Goal: Transaction & Acquisition: Purchase product/service

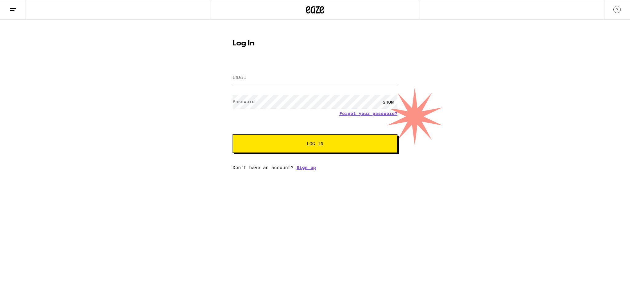
type input "[EMAIL_ADDRESS][DOMAIN_NAME]"
click at [330, 142] on button "Log In" at bounding box center [314, 144] width 165 height 18
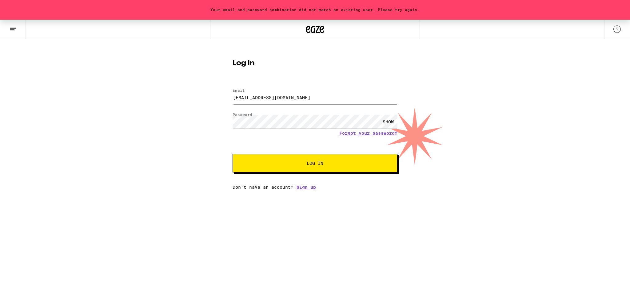
click at [389, 120] on div "SHOW" at bounding box center [388, 122] width 18 height 14
click at [162, 118] on div "Your email and password combination did not match an existing user. Please try …" at bounding box center [315, 105] width 630 height 170
click at [350, 149] on form "Email Email [EMAIL_ADDRESS][DOMAIN_NAME] Password Password HIDE Forgot your pas…" at bounding box center [314, 127] width 165 height 90
click at [344, 166] on span "Log In" at bounding box center [314, 163] width 115 height 4
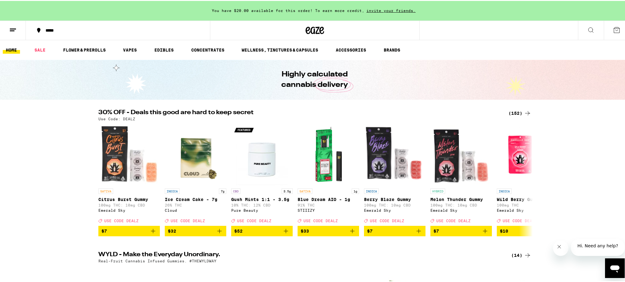
click at [516, 112] on div "(152)" at bounding box center [519, 112] width 23 height 7
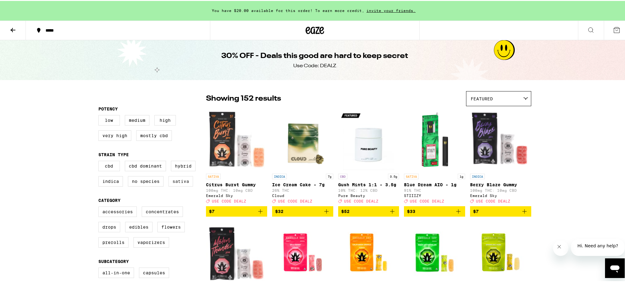
click at [174, 183] on label "Sativa" at bounding box center [180, 181] width 25 height 10
click at [100, 161] on input "Sativa" at bounding box center [100, 161] width 0 height 0
checkbox input "true"
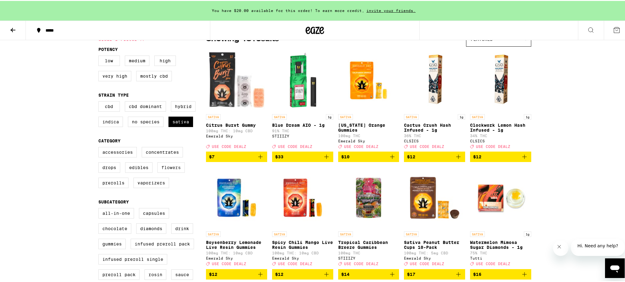
scroll to position [61, 0]
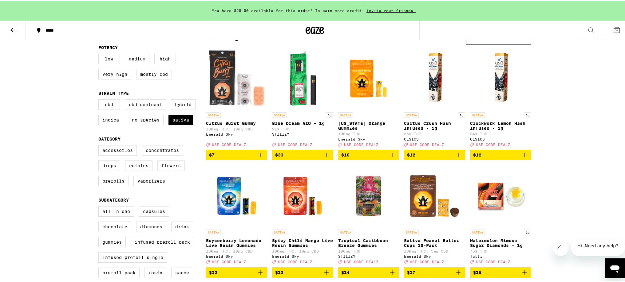
click at [162, 170] on label "Flowers" at bounding box center [170, 165] width 27 height 10
click at [100, 146] on input "Flowers" at bounding box center [100, 145] width 0 height 0
checkbox input "true"
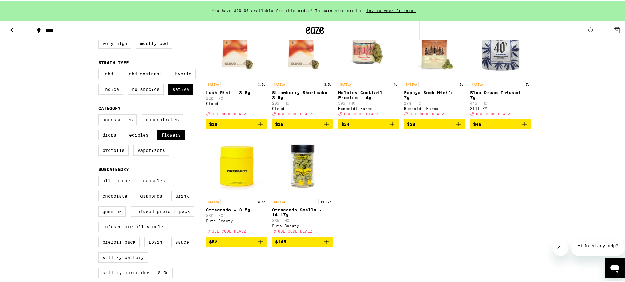
scroll to position [123, 0]
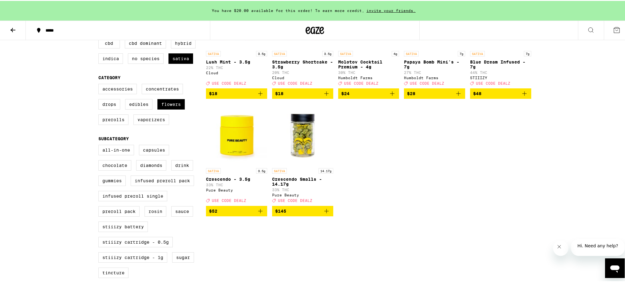
click at [226, 181] on p "Crescendo - 3.5g" at bounding box center [236, 178] width 61 height 5
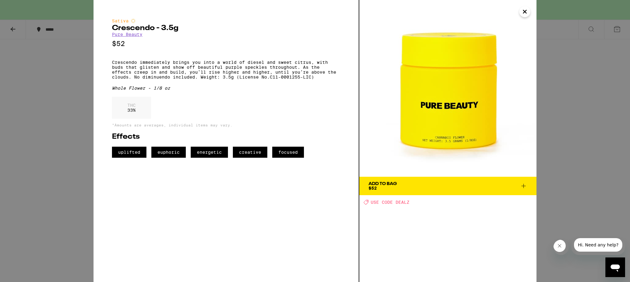
click at [526, 10] on icon "Close" at bounding box center [524, 11] width 3 height 3
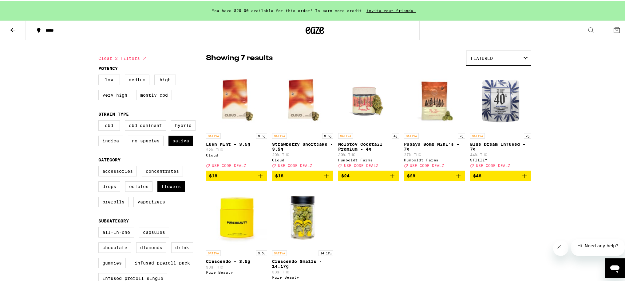
scroll to position [31, 0]
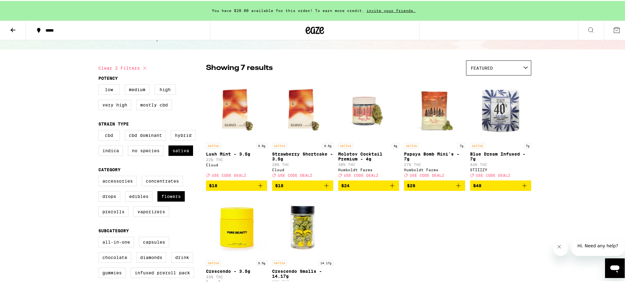
click at [356, 155] on p "Molotov Cocktail Premium - 4g" at bounding box center [368, 156] width 61 height 10
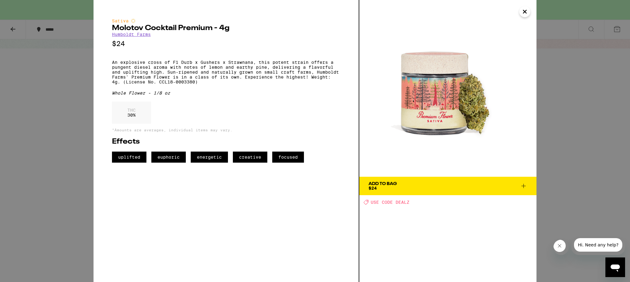
click at [526, 13] on icon "Close" at bounding box center [524, 11] width 3 height 3
